Goal: Task Accomplishment & Management: Complete application form

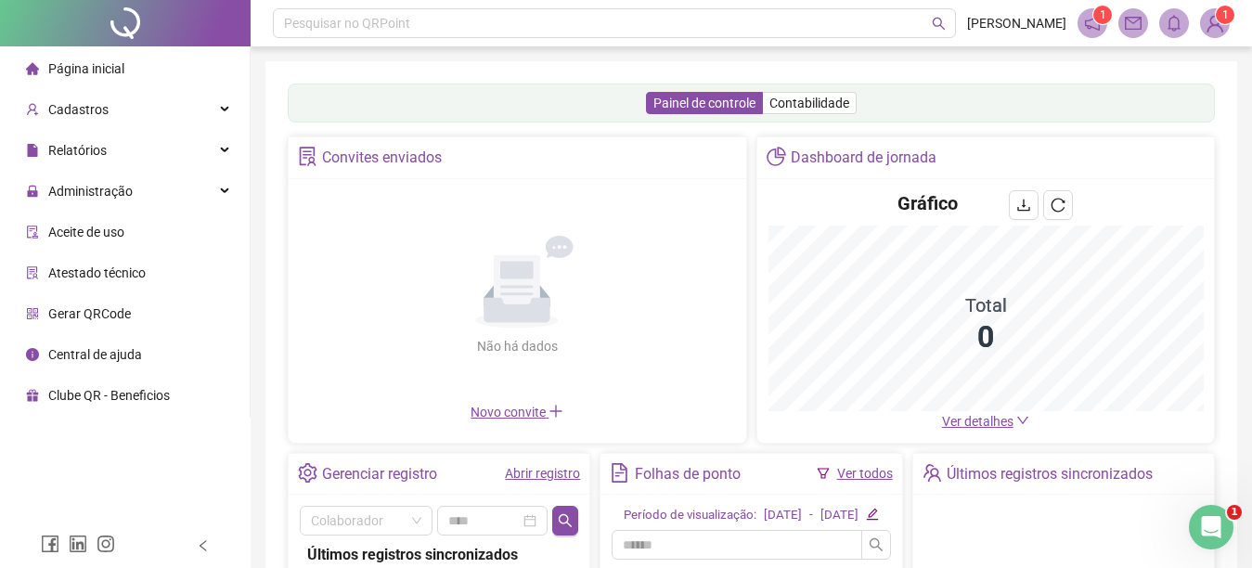
click at [1106, 23] on span "1" at bounding box center [1103, 15] width 6 height 19
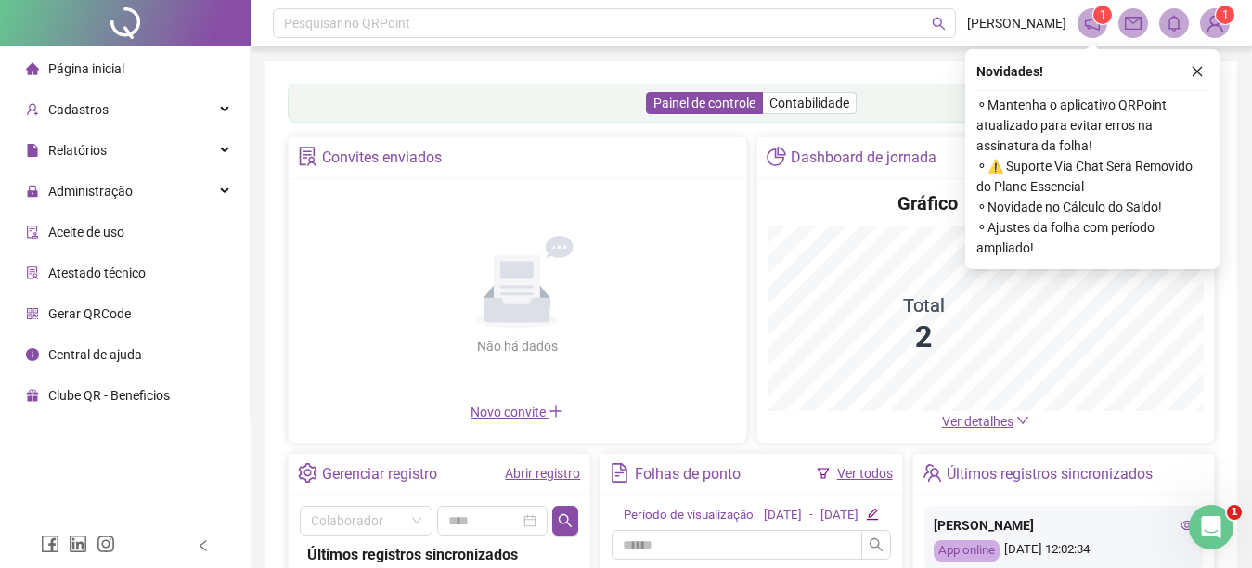
click at [1094, 22] on icon "notification" at bounding box center [1092, 23] width 17 height 17
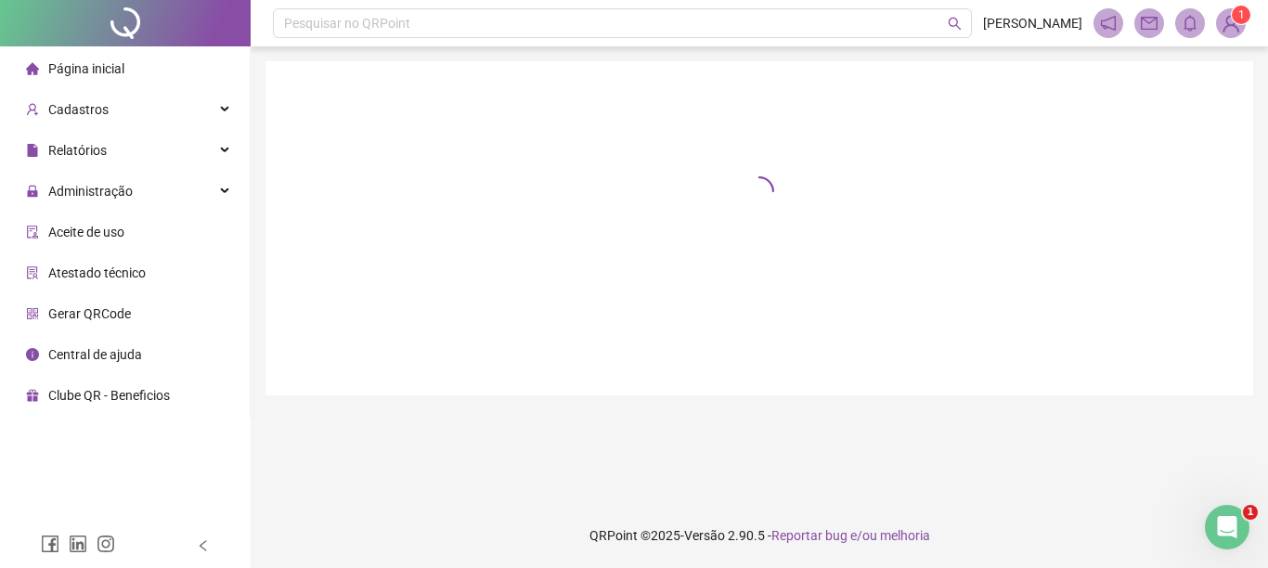
click at [1095, 22] on span at bounding box center [1108, 23] width 30 height 30
click at [1106, 25] on icon "notification" at bounding box center [1108, 23] width 17 height 17
click at [1235, 19] on sup "1" at bounding box center [1241, 15] width 19 height 19
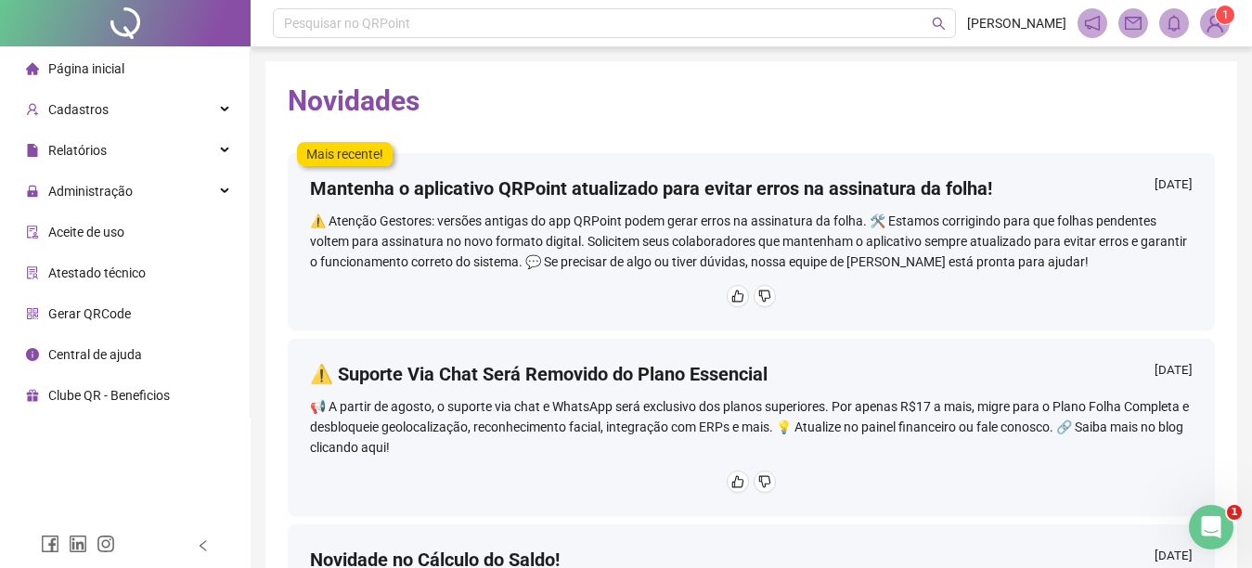
click at [1128, 20] on icon "mail" at bounding box center [1133, 23] width 17 height 17
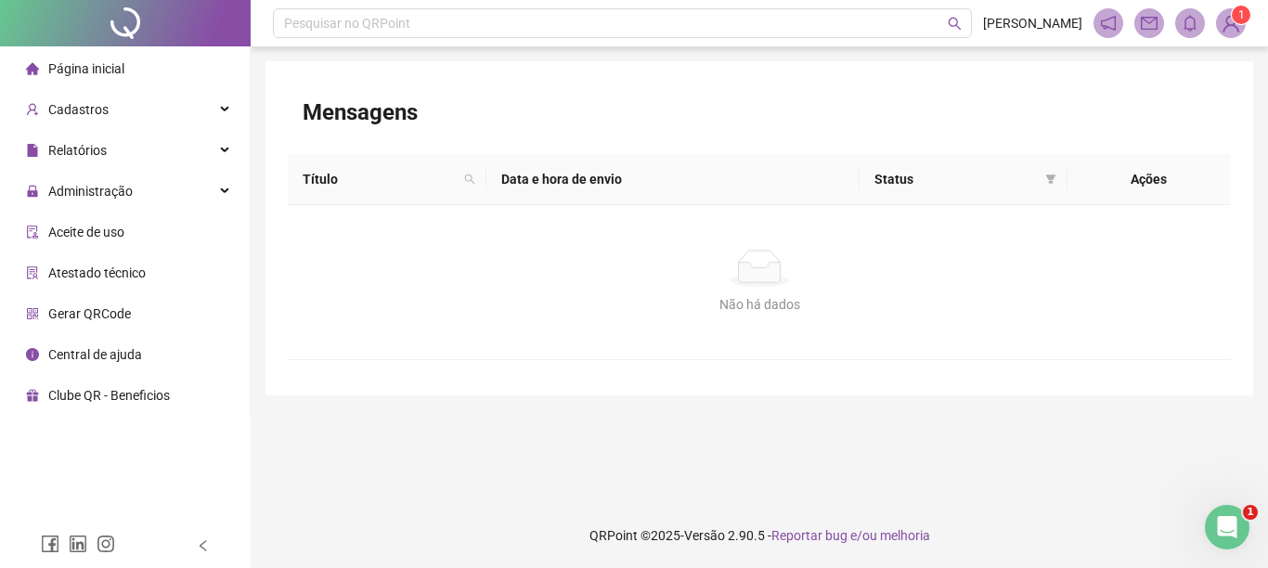
click at [1103, 19] on icon "notification" at bounding box center [1108, 23] width 17 height 17
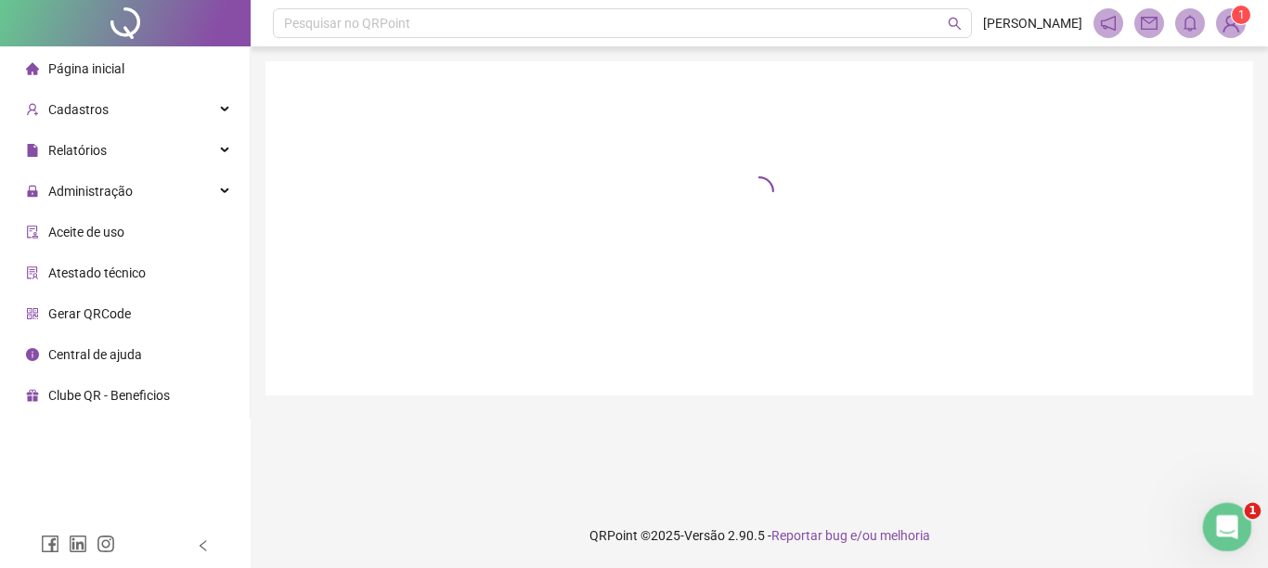
click at [1242, 528] on div "Abertura do Messenger da Intercom" at bounding box center [1224, 524] width 61 height 61
click at [1242, 528] on div "Encerramento do Messenger da Intercom" at bounding box center [1224, 524] width 45 height 45
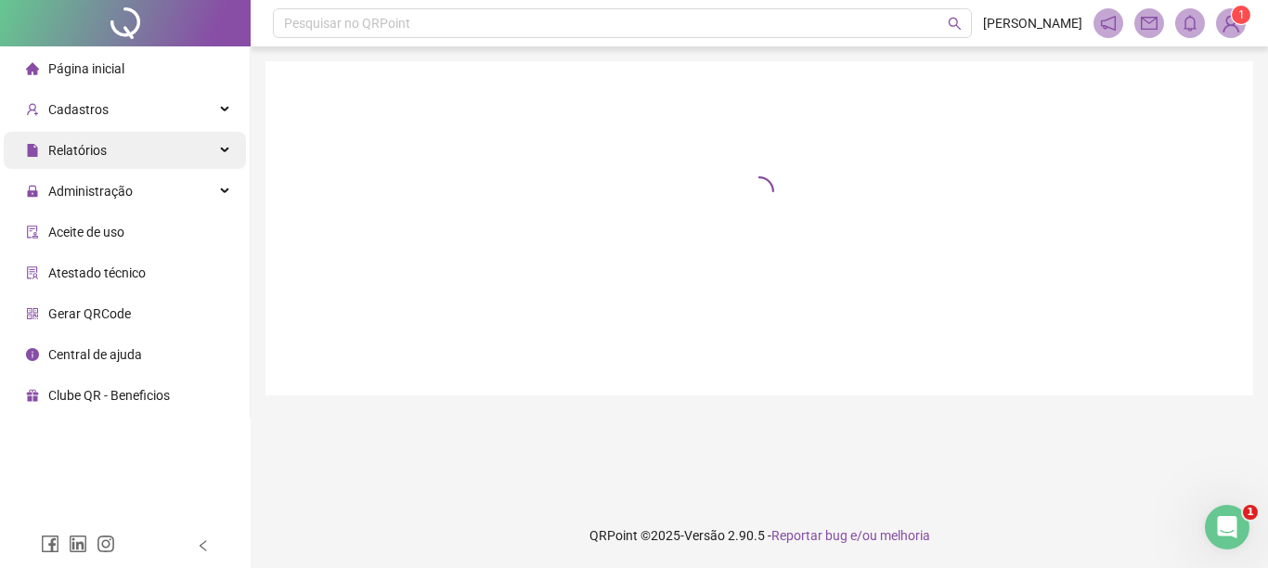
click at [94, 143] on span "Relatórios" at bounding box center [77, 150] width 58 height 15
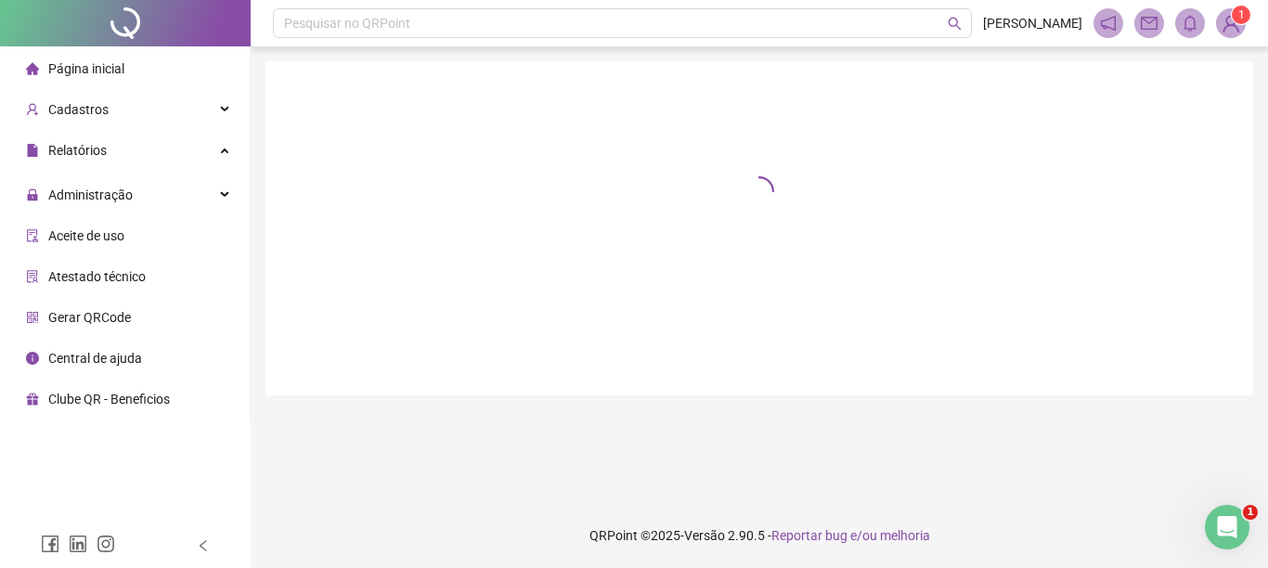
click at [97, 278] on span "Folha de ponto" at bounding box center [91, 276] width 86 height 15
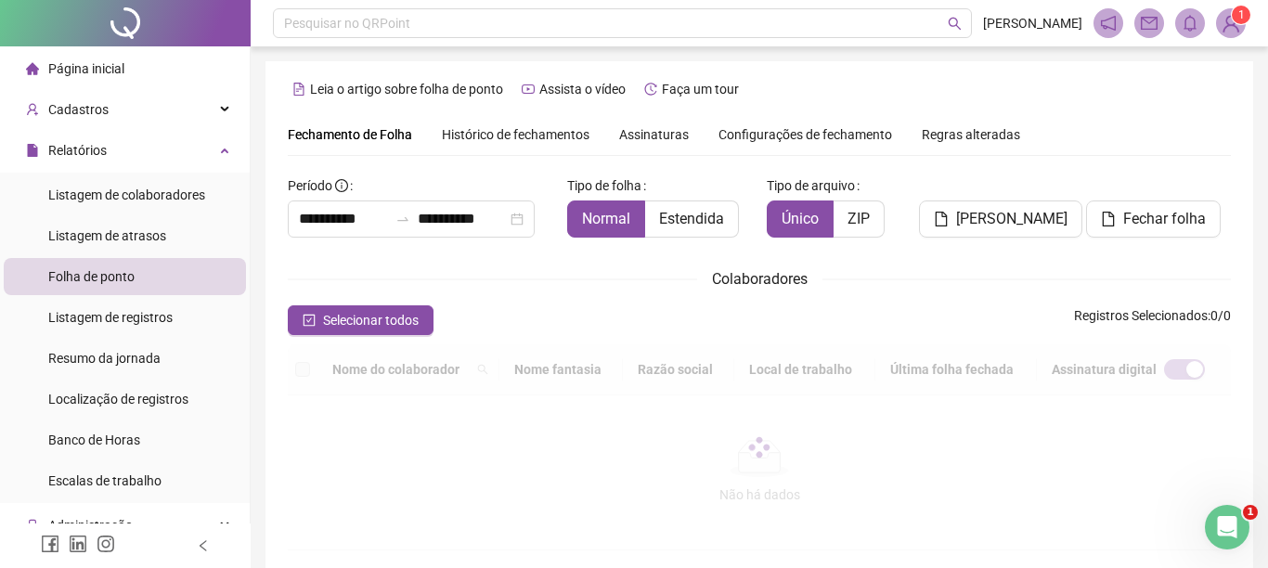
click at [98, 278] on span "Folha de ponto" at bounding box center [91, 276] width 86 height 15
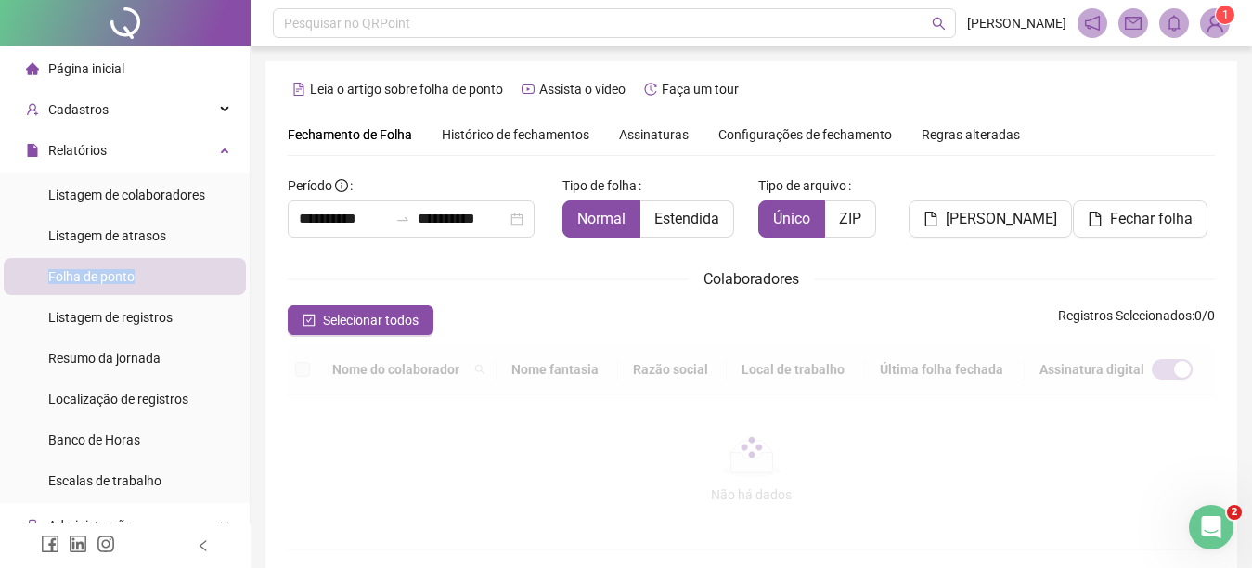
click at [669, 140] on span "Assinaturas" at bounding box center [654, 134] width 70 height 13
click at [665, 128] on span "Assinaturas" at bounding box center [654, 134] width 70 height 13
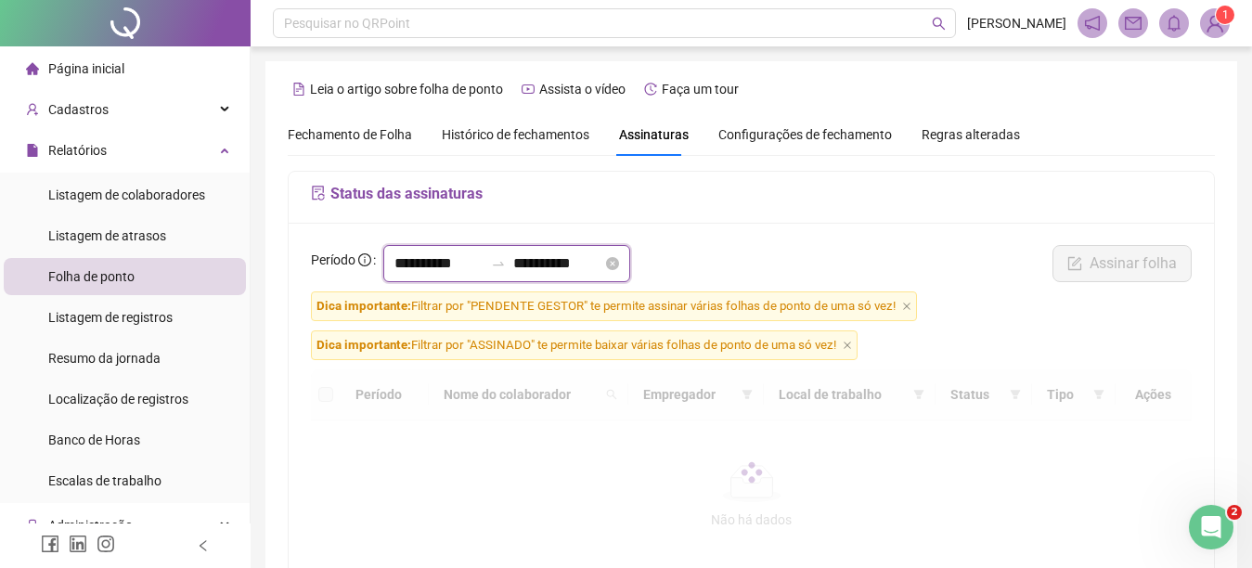
click at [435, 268] on input "**********" at bounding box center [439, 263] width 89 height 22
click at [428, 266] on input "**********" at bounding box center [439, 263] width 89 height 22
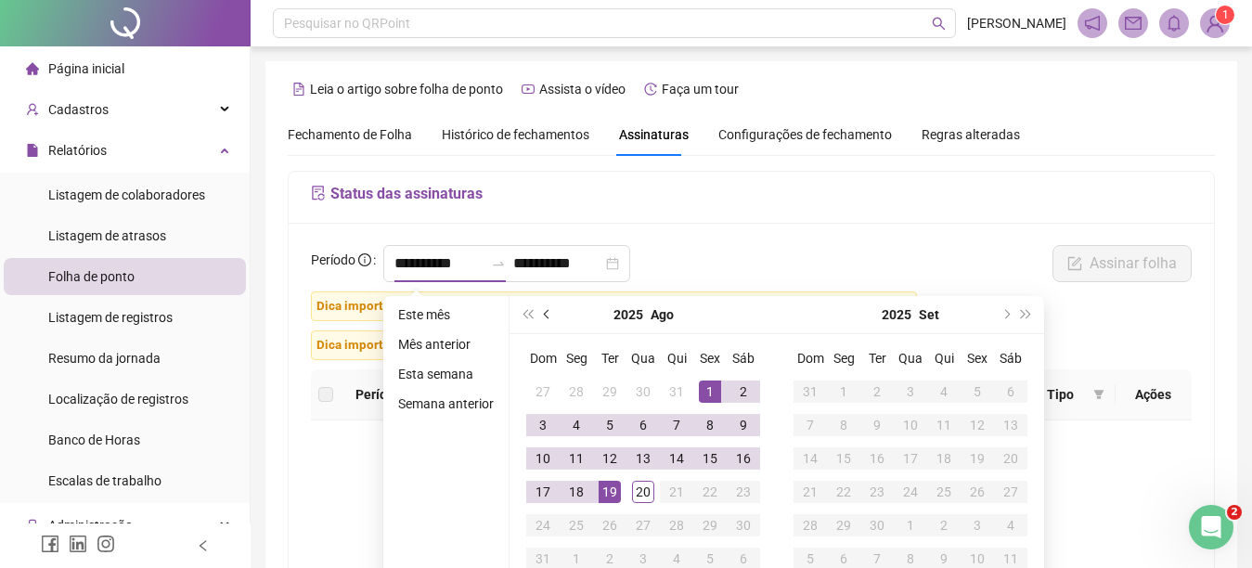
click at [550, 315] on span "prev-year" at bounding box center [548, 314] width 9 height 9
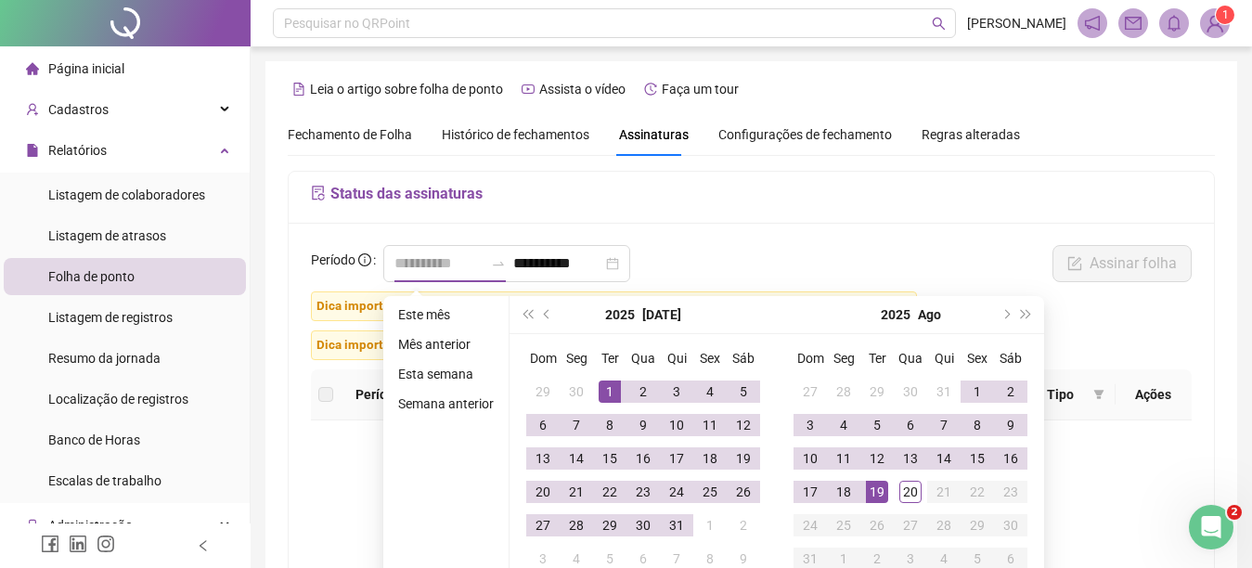
type input "**********"
click at [611, 382] on div "1" at bounding box center [610, 392] width 22 height 22
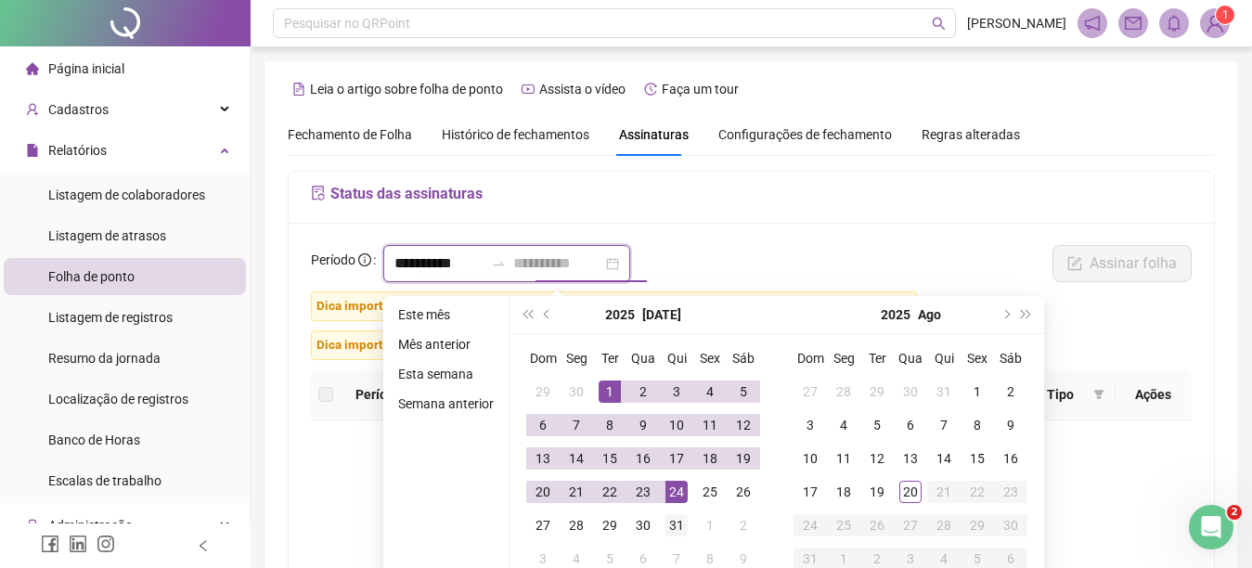
type input "**********"
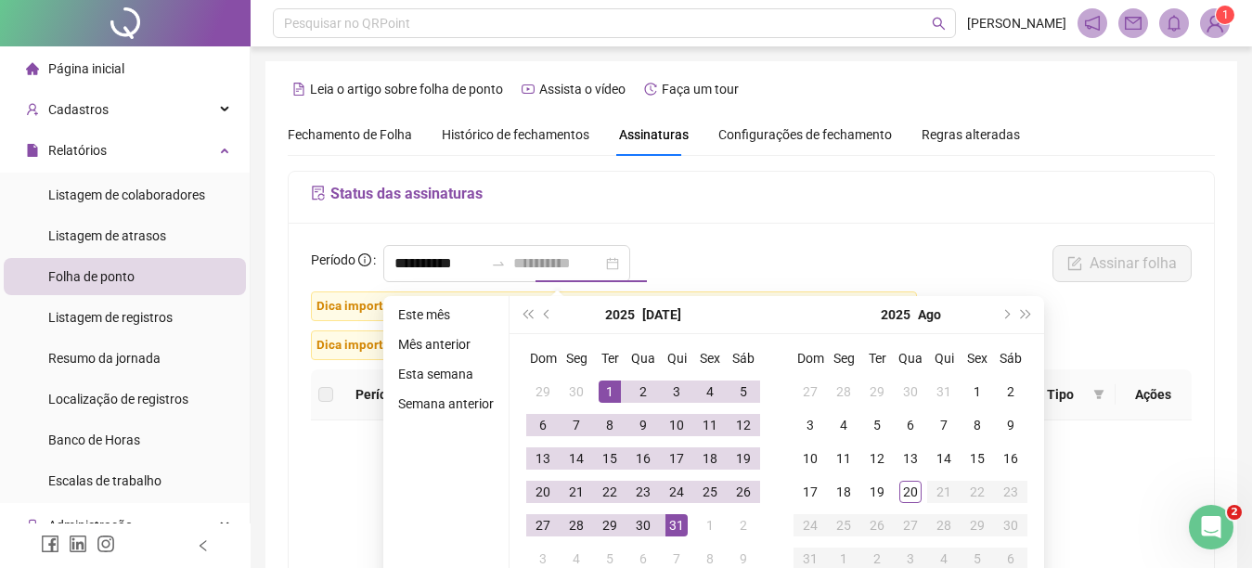
click at [678, 520] on div "31" at bounding box center [677, 525] width 22 height 22
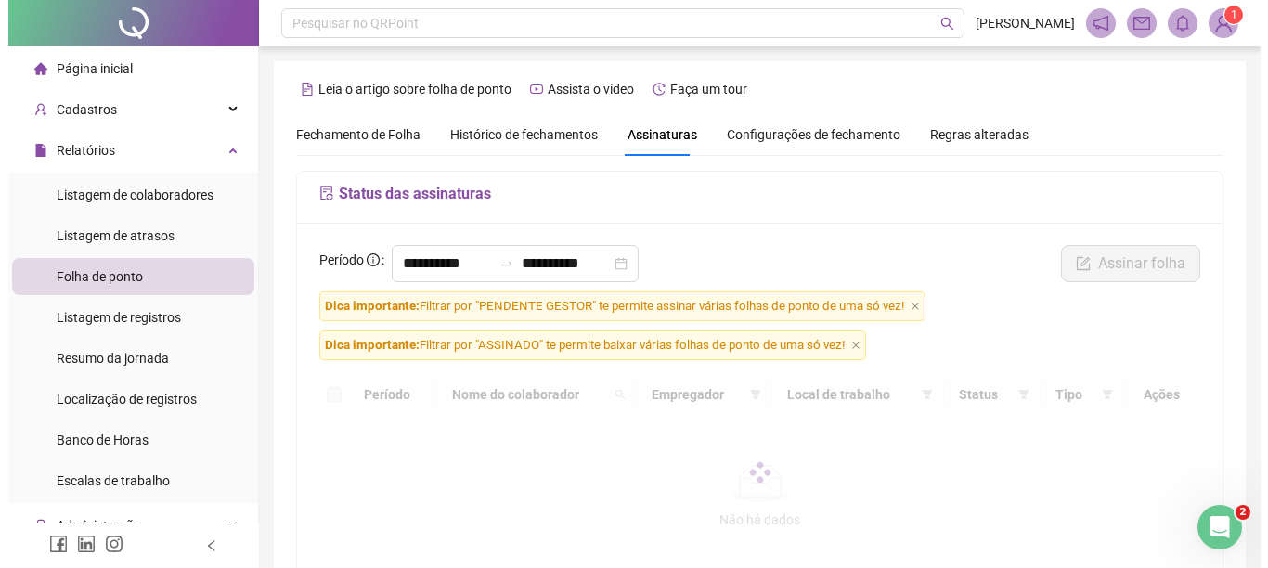
scroll to position [73, 0]
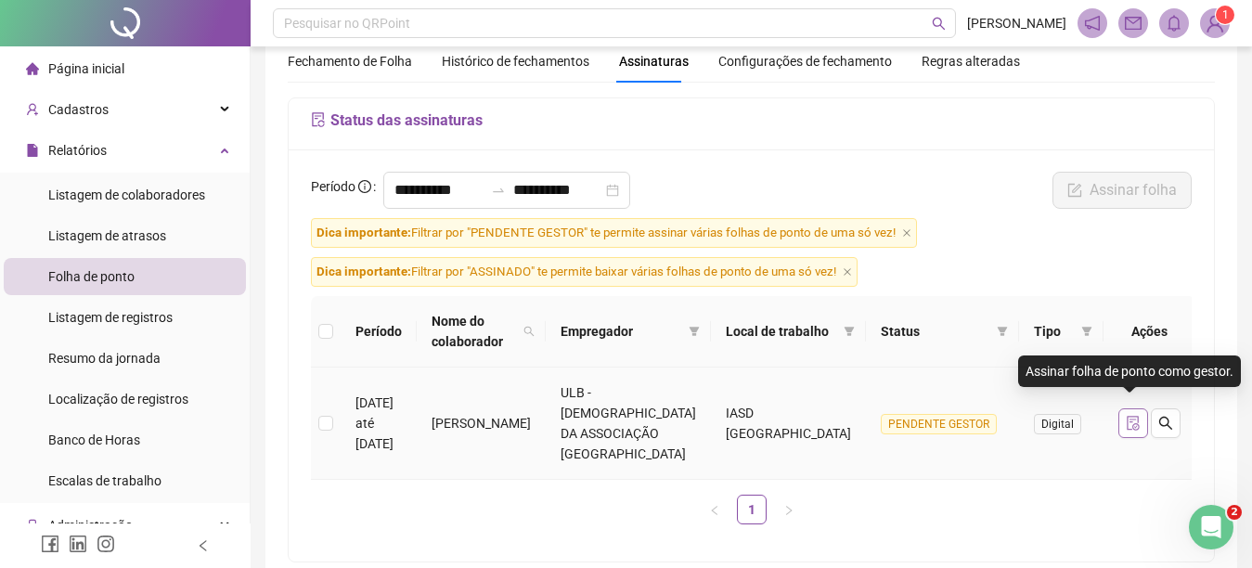
click at [1132, 416] on icon "file-done" at bounding box center [1133, 423] width 15 height 15
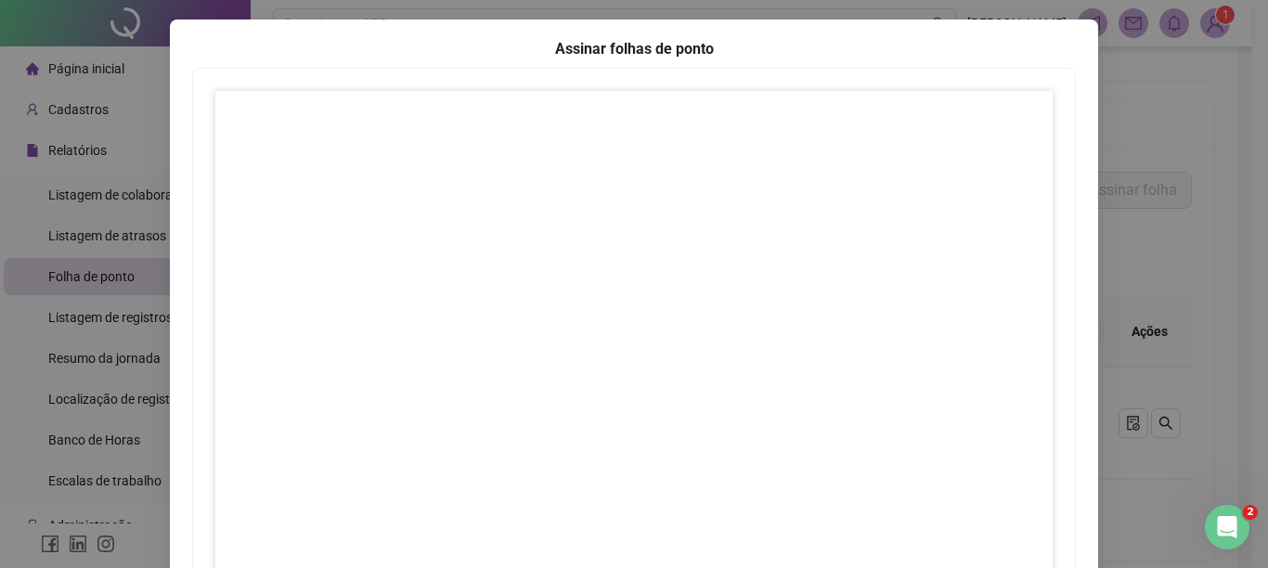
scroll to position [240, 0]
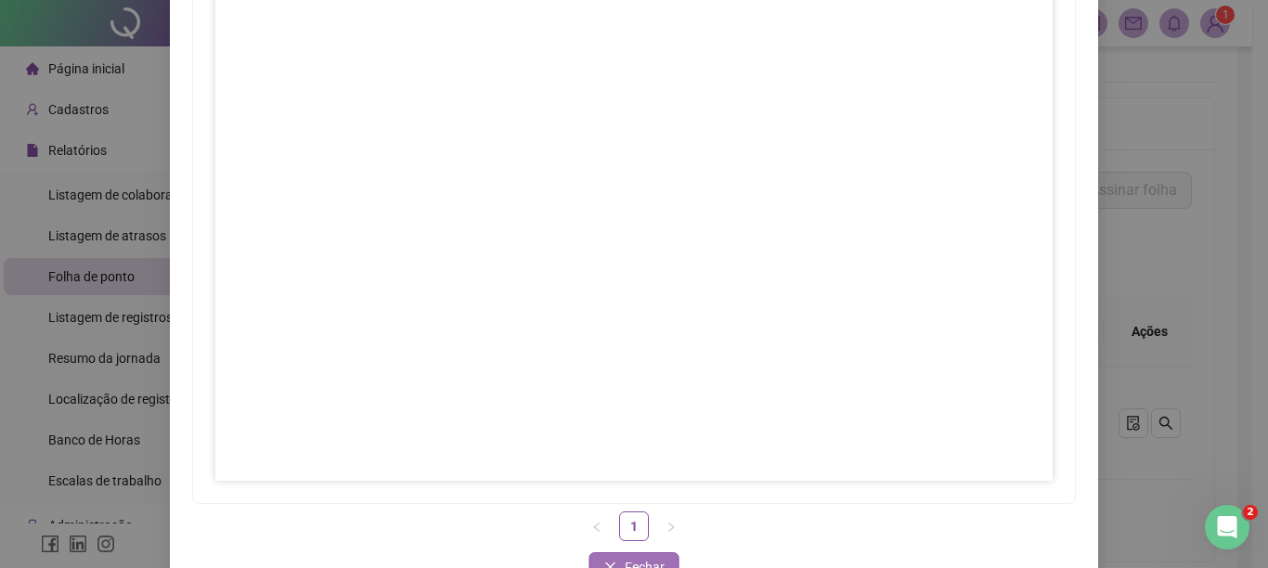
click at [615, 552] on button "Fechar" at bounding box center [634, 567] width 90 height 30
click at [604, 561] on icon "close" at bounding box center [610, 567] width 13 height 13
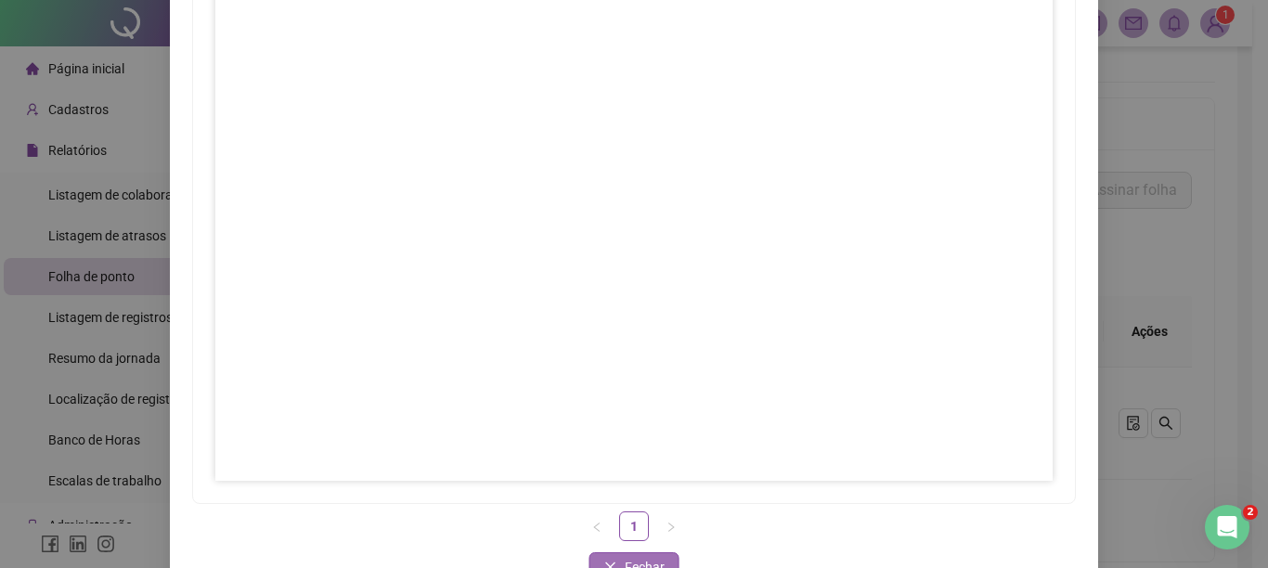
click at [604, 561] on icon "close" at bounding box center [610, 567] width 13 height 13
drag, startPoint x: 604, startPoint y: 506, endPoint x: 1266, endPoint y: 89, distance: 782.1
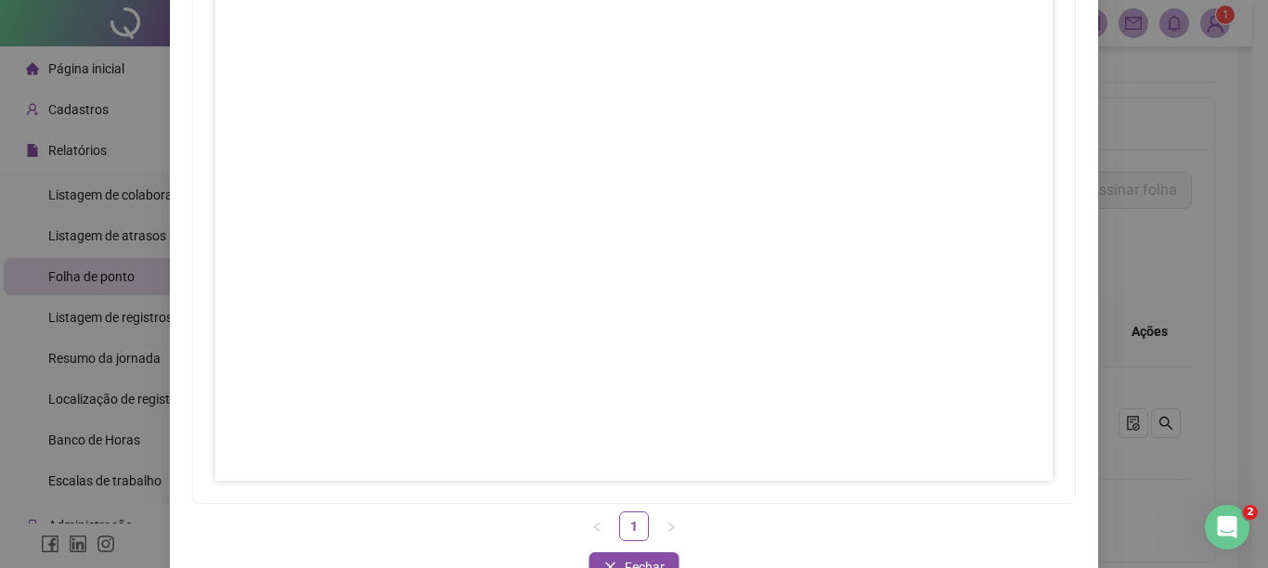
click at [604, 561] on icon "close" at bounding box center [610, 567] width 13 height 13
click at [1174, 194] on div "Assinar folhas de ponto 1 Fechar Fechar" at bounding box center [634, 284] width 1268 height 568
click at [623, 512] on link "1" at bounding box center [634, 526] width 28 height 28
click at [625, 557] on span "Fechar" at bounding box center [645, 567] width 40 height 20
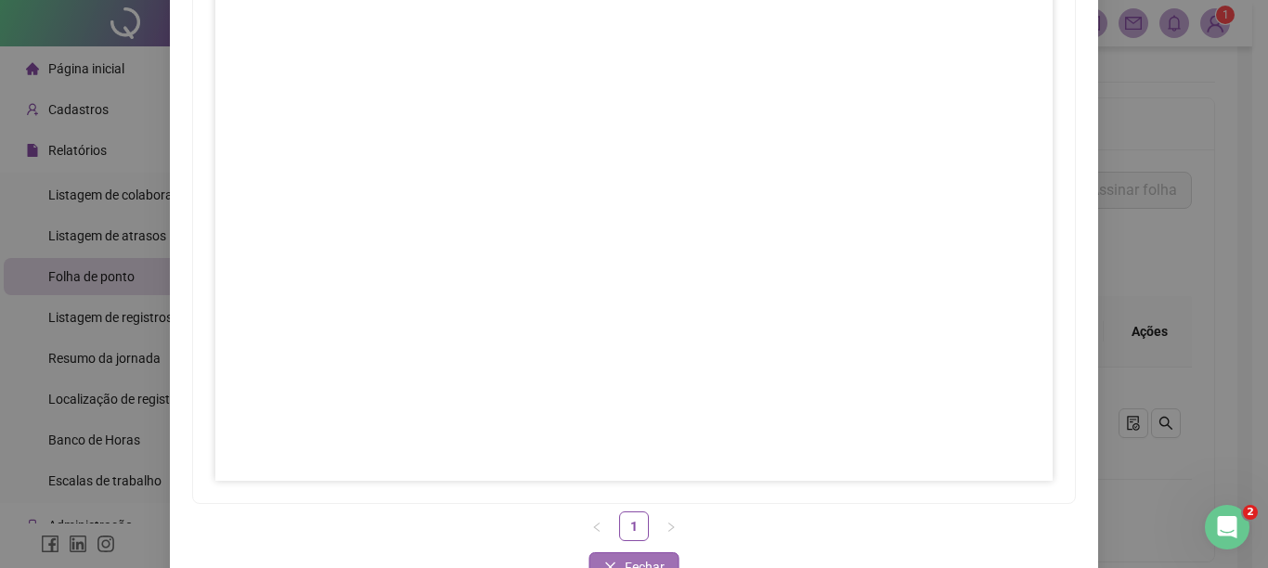
click at [625, 557] on span "Fechar" at bounding box center [645, 567] width 40 height 20
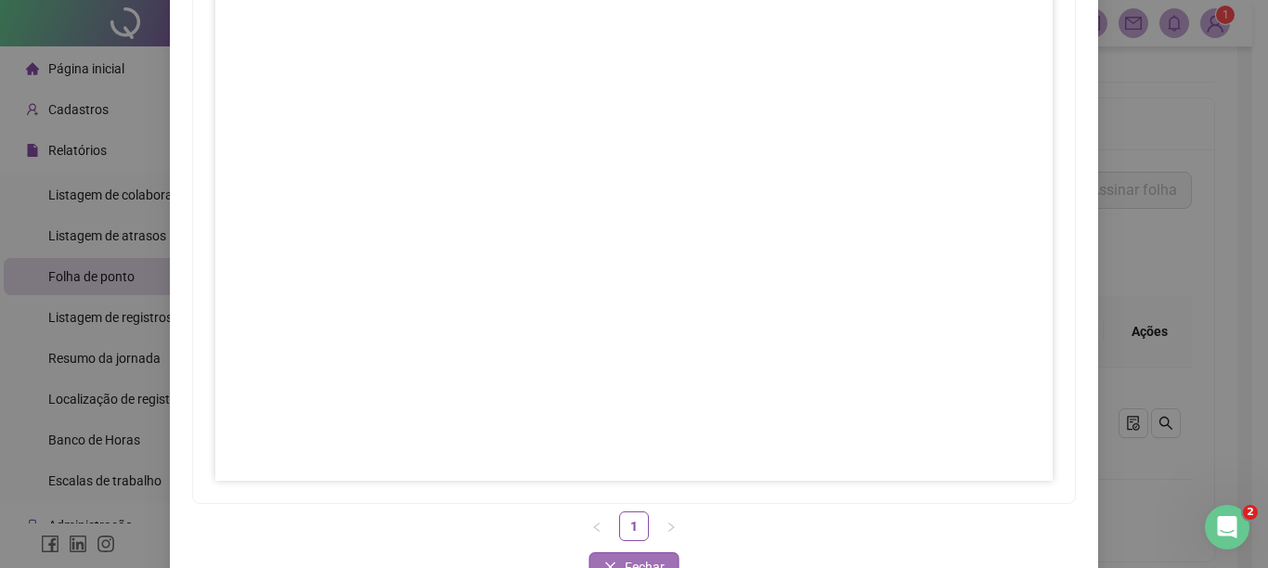
click at [625, 557] on span "Fechar" at bounding box center [645, 567] width 40 height 20
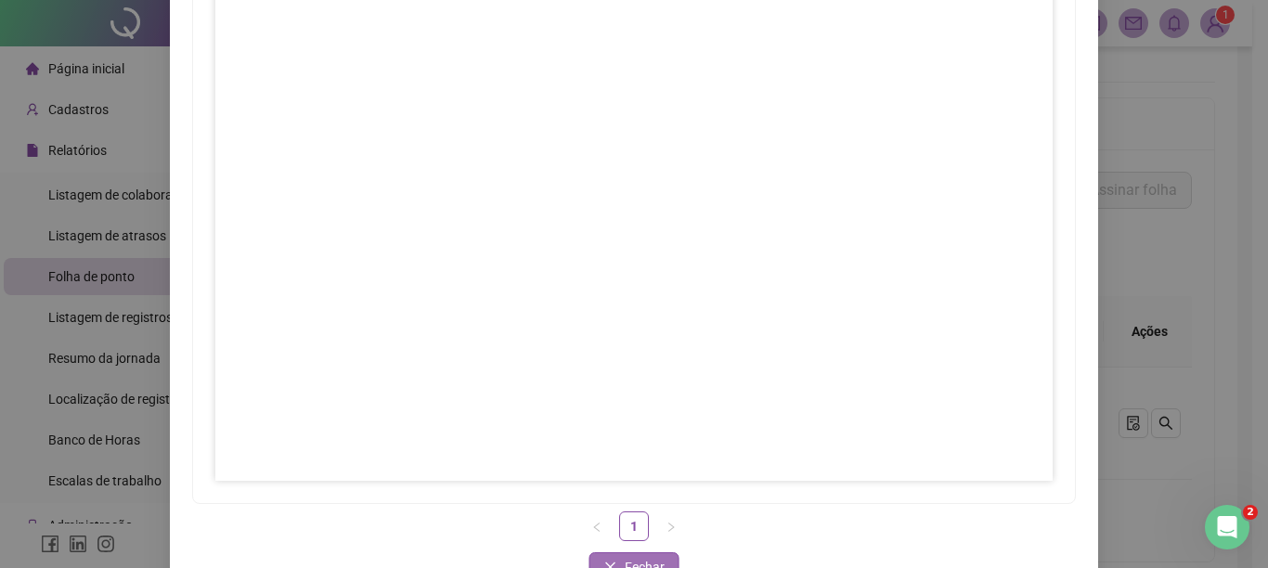
click at [625, 557] on span "Fechar" at bounding box center [645, 567] width 40 height 20
click at [478, 488] on div "Assinar folhas de ponto 1 Fechar Fechar" at bounding box center [634, 226] width 928 height 748
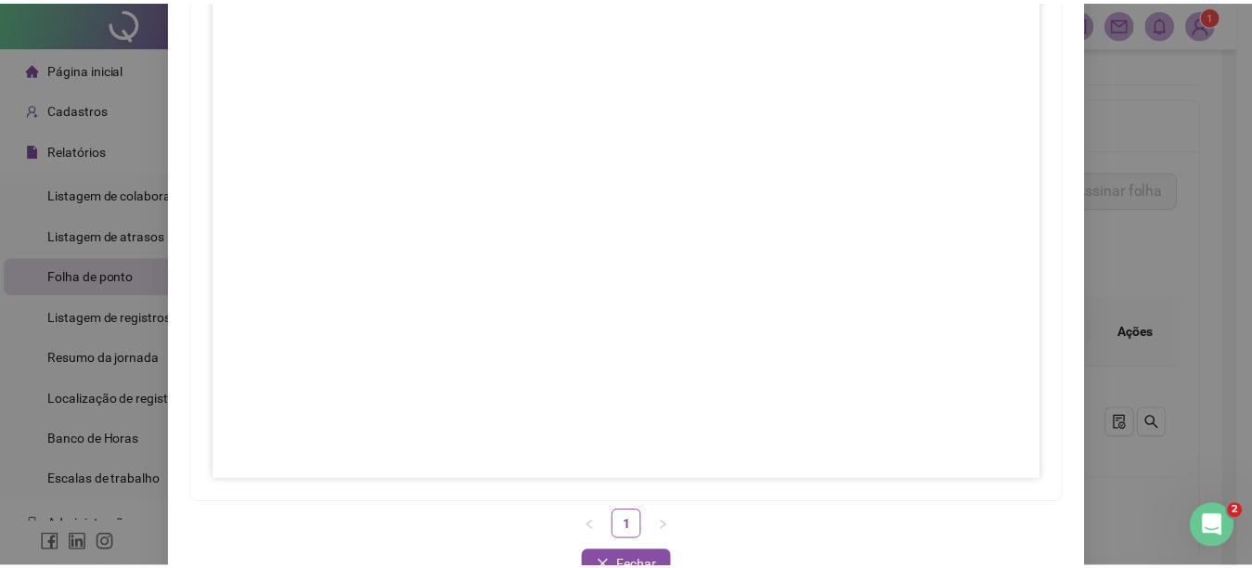
scroll to position [295, 0]
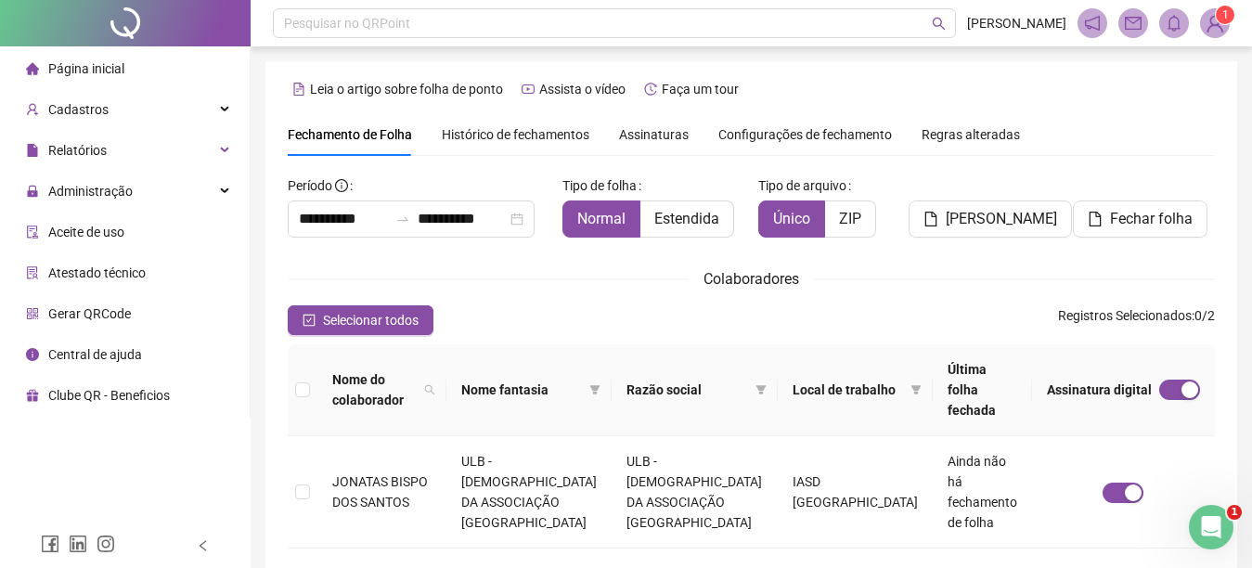
click at [675, 129] on span "Assinaturas" at bounding box center [654, 134] width 70 height 13
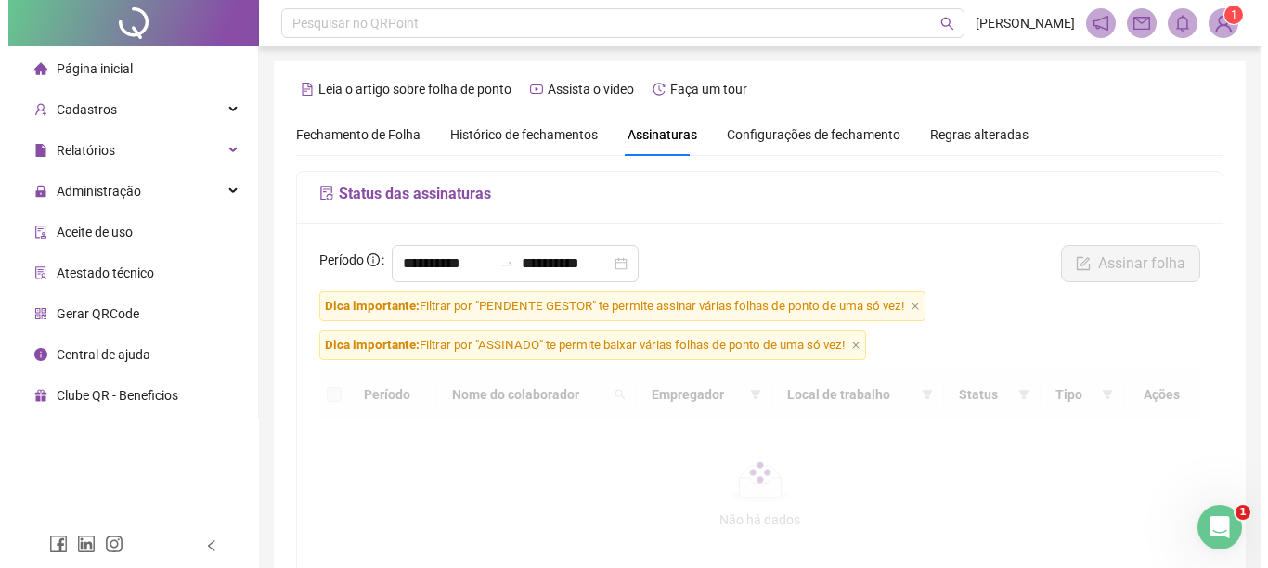
scroll to position [96, 0]
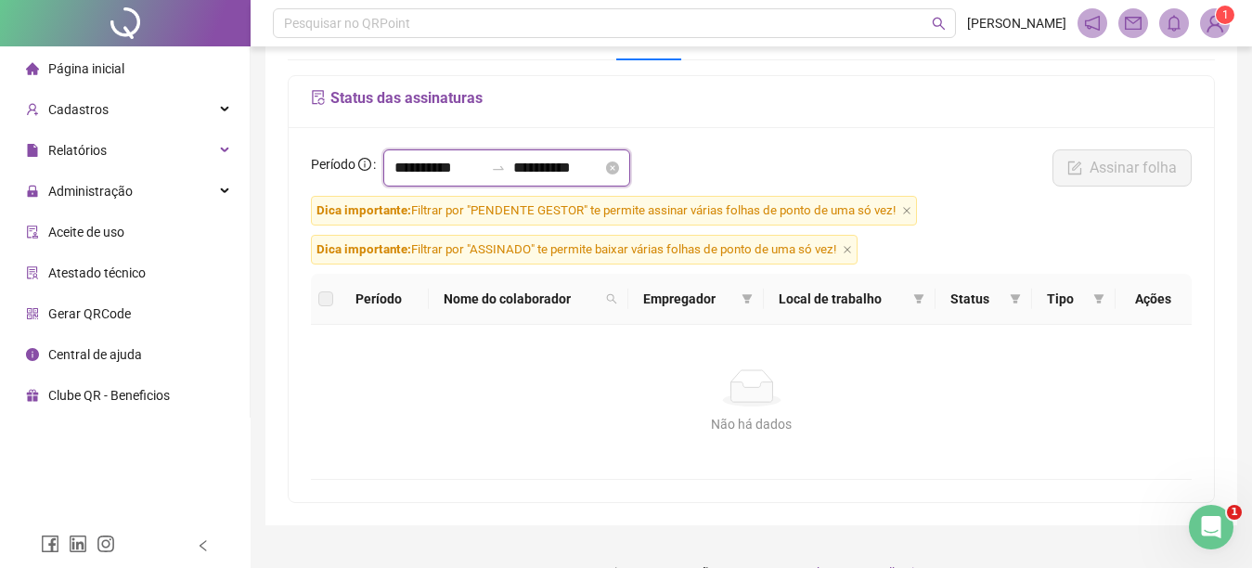
click at [447, 167] on input "**********" at bounding box center [439, 168] width 89 height 22
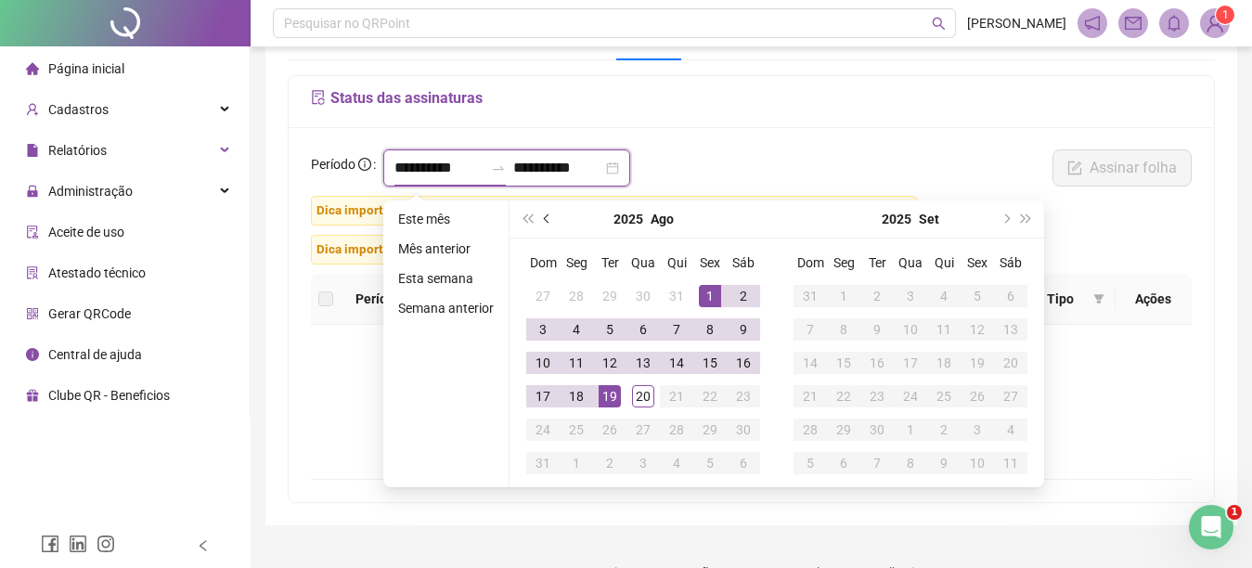
type input "**********"
click at [544, 222] on button "prev-year" at bounding box center [547, 219] width 20 height 37
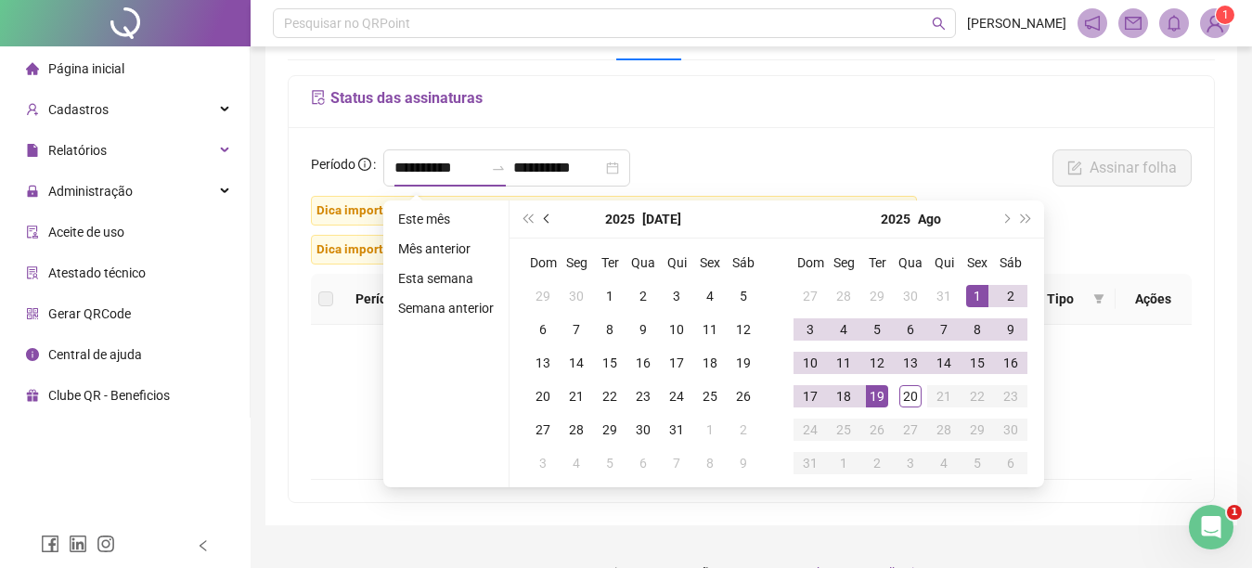
click at [544, 222] on button "prev-year" at bounding box center [547, 219] width 20 height 37
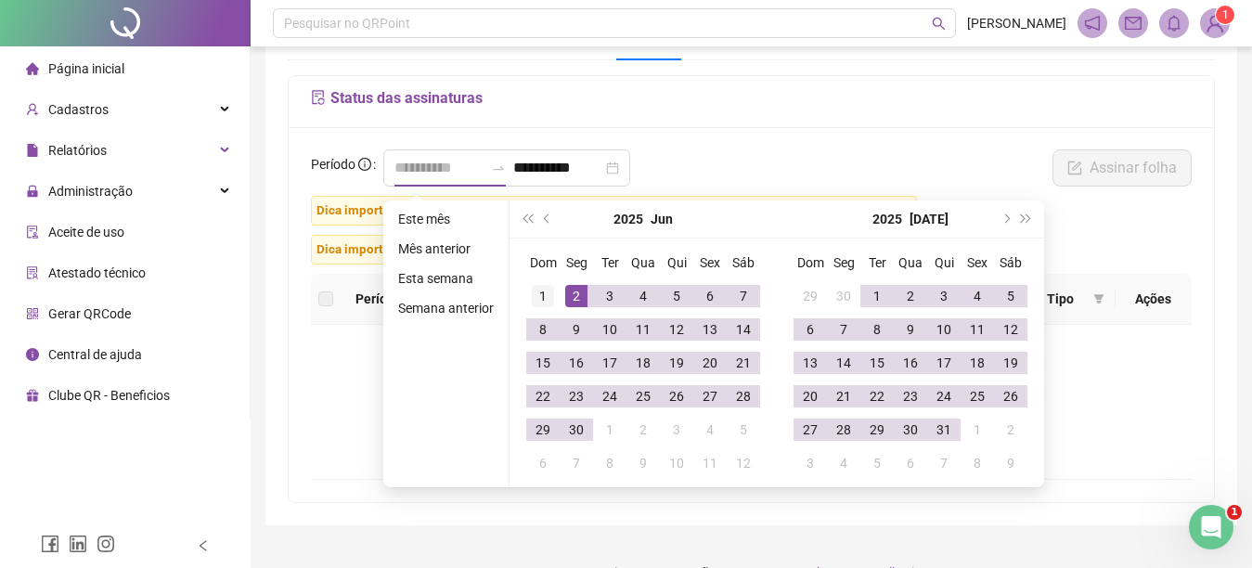
type input "**********"
click at [545, 289] on div "1" at bounding box center [543, 296] width 22 height 22
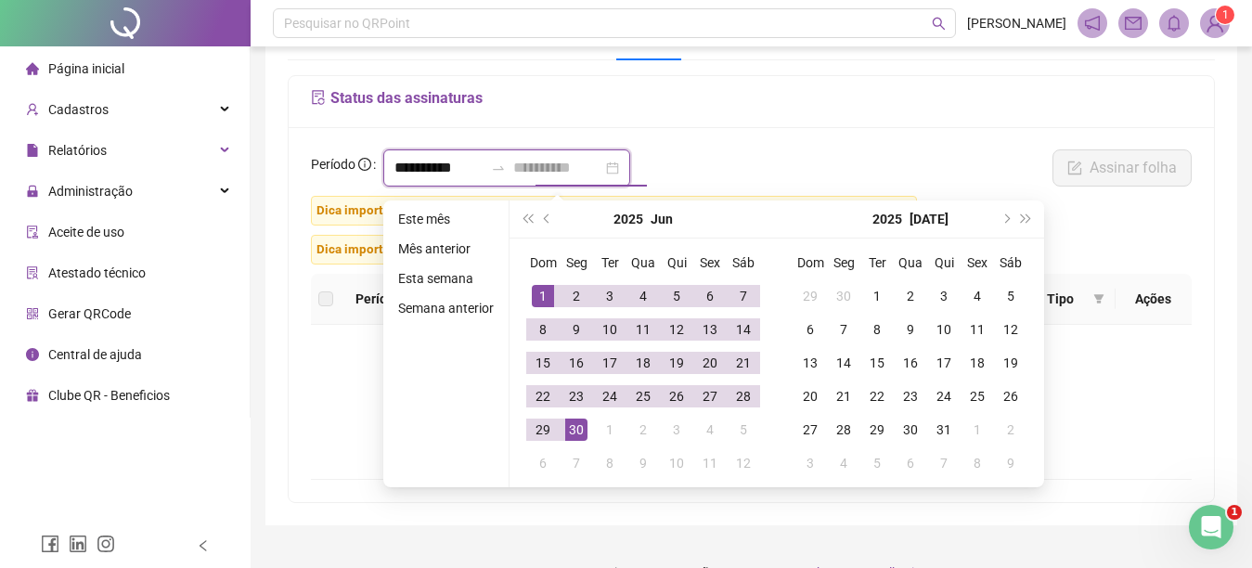
type input "**********"
click at [572, 431] on div "30" at bounding box center [576, 430] width 22 height 22
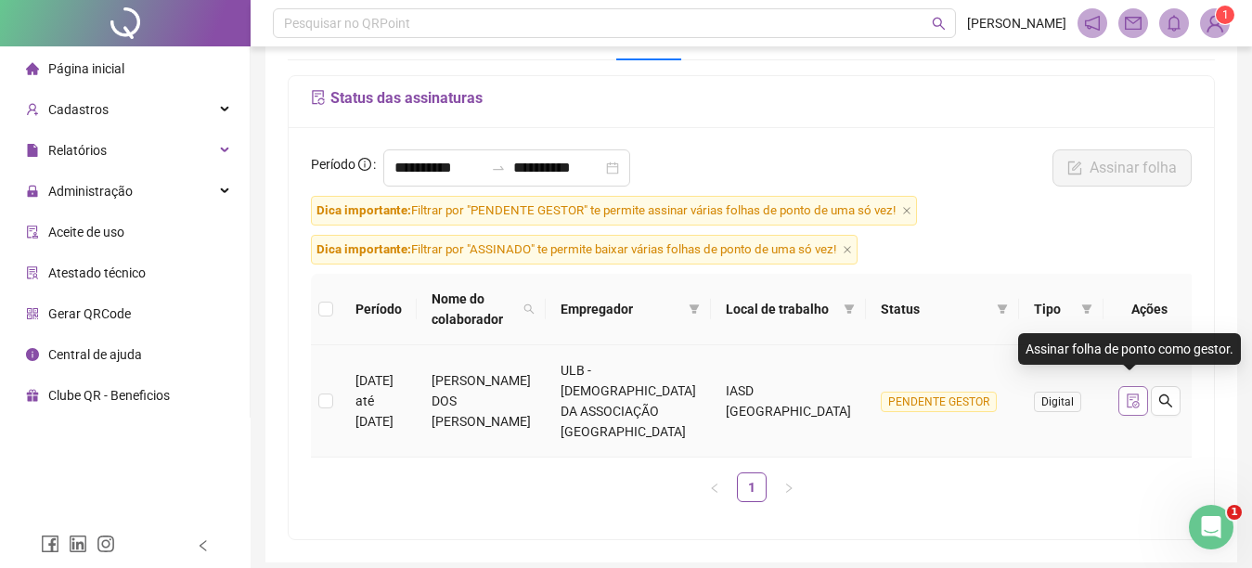
click at [1128, 394] on icon "file-done" at bounding box center [1133, 401] width 12 height 15
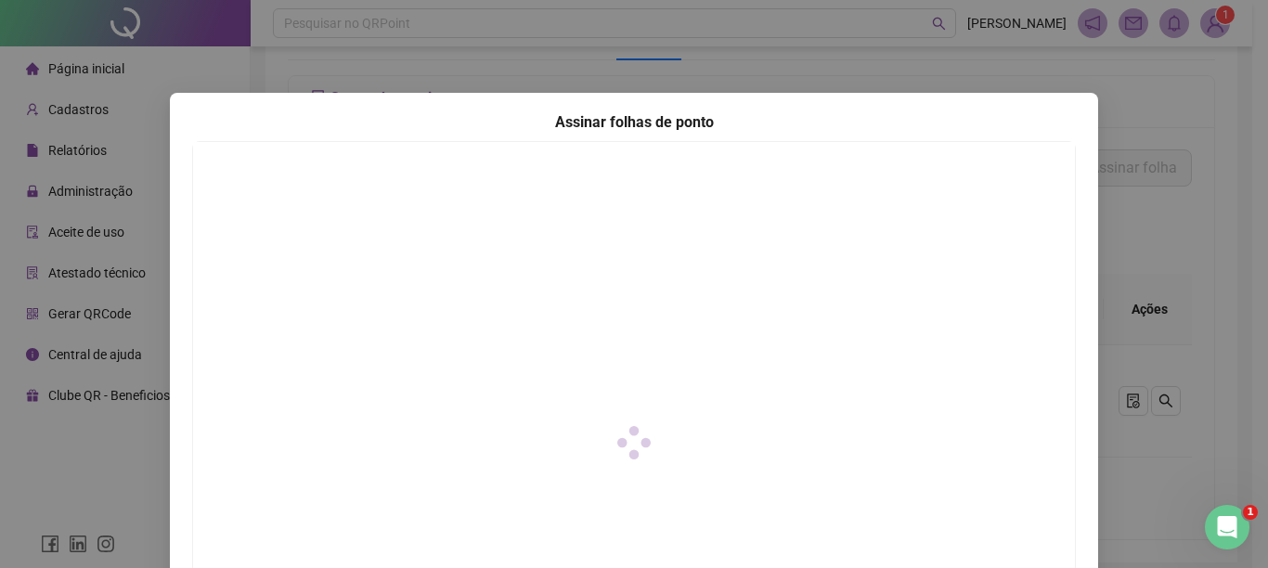
scroll to position [295, 0]
